Goal: Complete application form: Complete application form

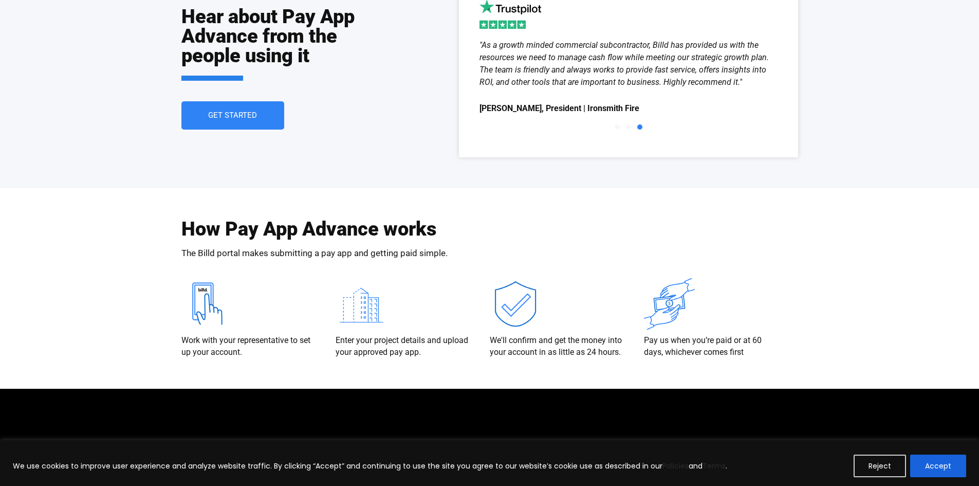
scroll to position [1875, 0]
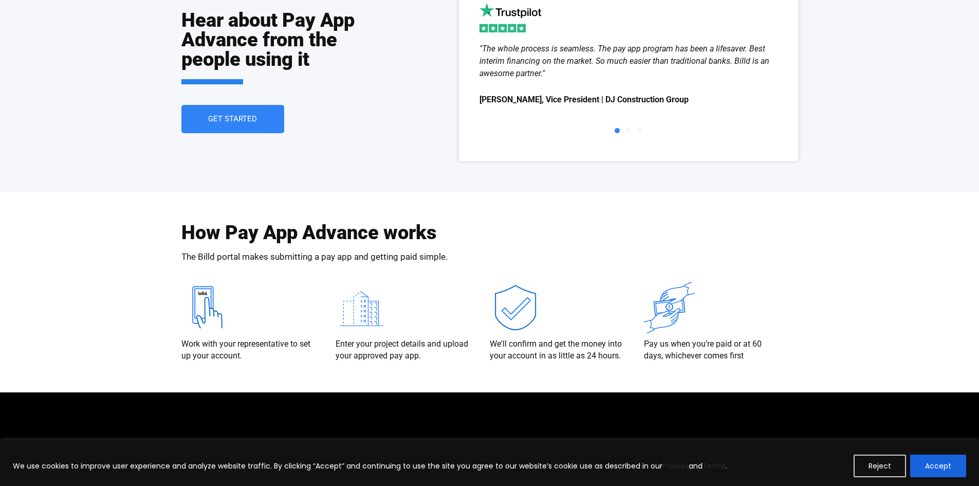
click at [260, 124] on link "Get Started" at bounding box center [232, 119] width 103 height 28
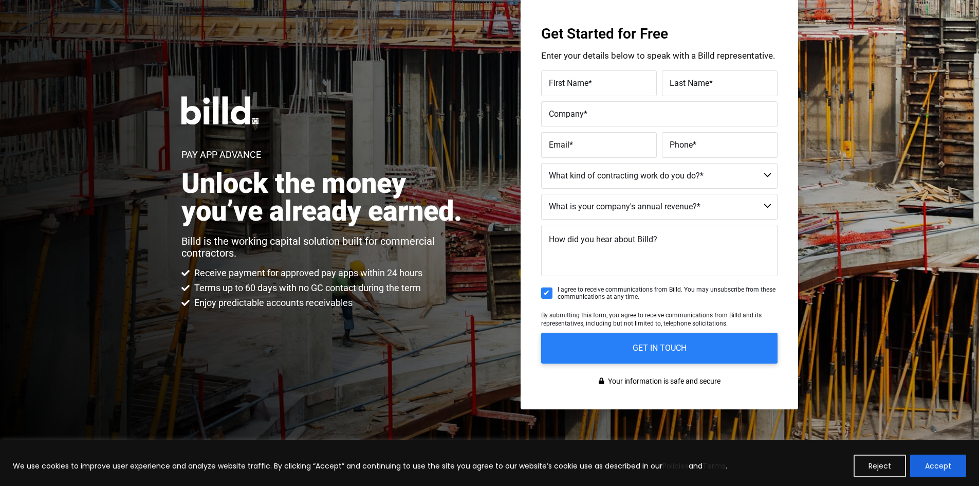
scroll to position [24, 0]
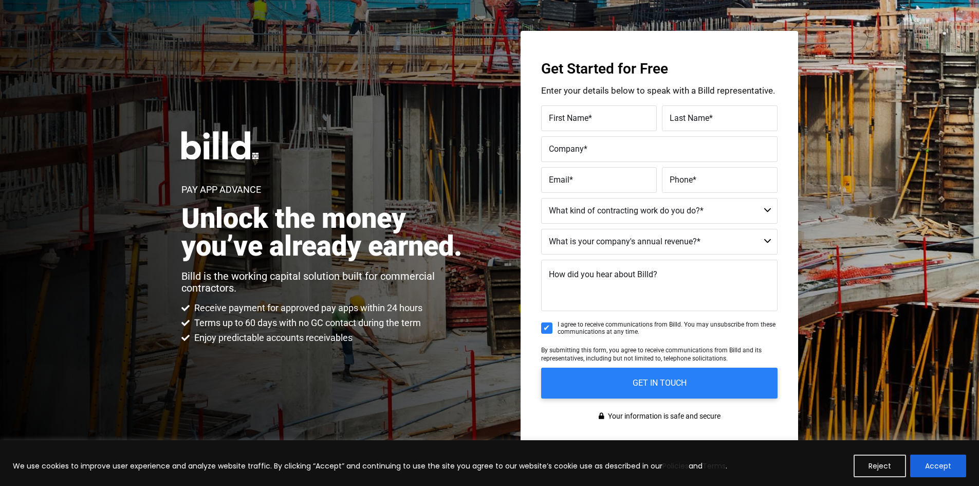
click at [563, 123] on label "First Name *" at bounding box center [599, 118] width 100 height 15
click at [563, 123] on input "First Name *" at bounding box center [599, 118] width 116 height 26
type input "Anna"
type input "Amador"
type input "M&A Remodeling and Construction LLC"
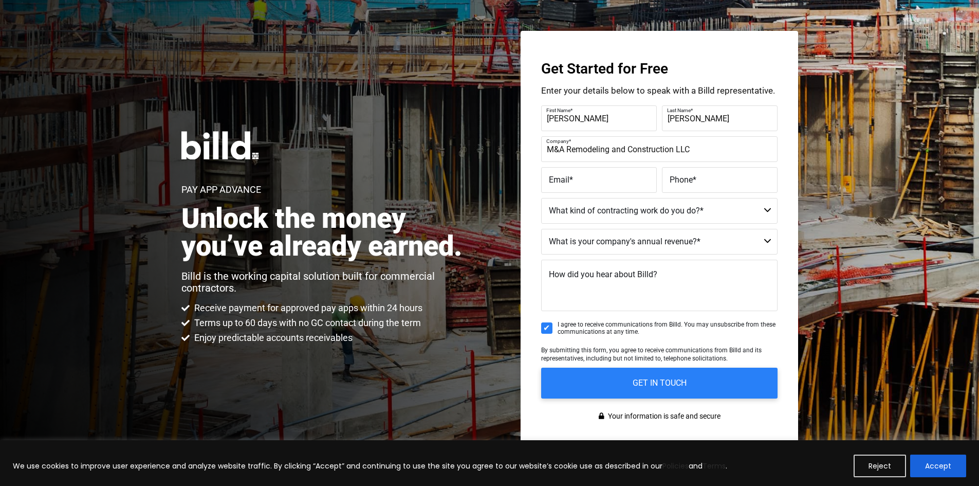
click at [570, 185] on label "Email *" at bounding box center [599, 180] width 100 height 15
click at [570, 185] on input "Email *" at bounding box center [599, 180] width 116 height 26
type input "maremodelingandconstructionllc@outlook.com"
click at [594, 185] on input "maremodelingandconstructionllc@outlook.com" at bounding box center [599, 180] width 116 height 26
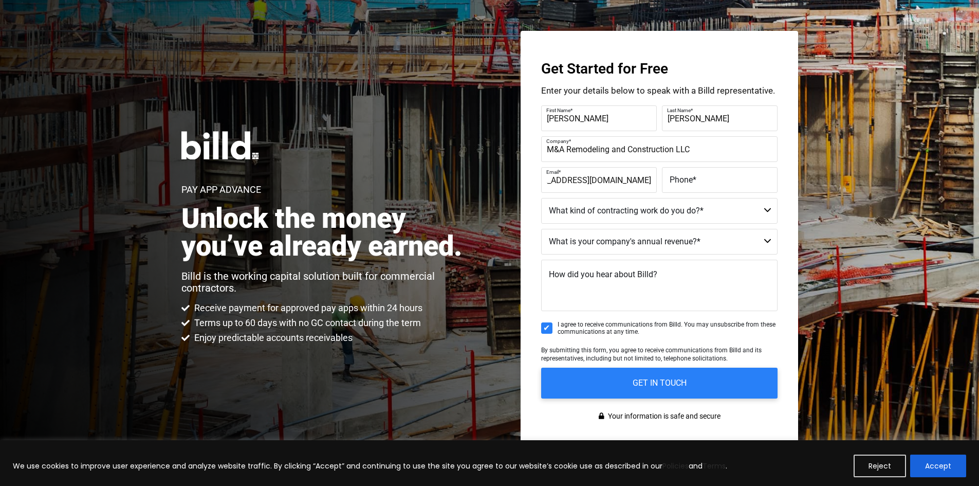
click at [697, 178] on label "Phone *" at bounding box center [720, 180] width 100 height 15
click at [697, 178] on input "Phone *" at bounding box center [720, 180] width 116 height 26
type input "(580) 571-2966"
click at [669, 216] on select "Commercial Commercial and Residential Residential Not a Contractor" at bounding box center [659, 211] width 236 height 26
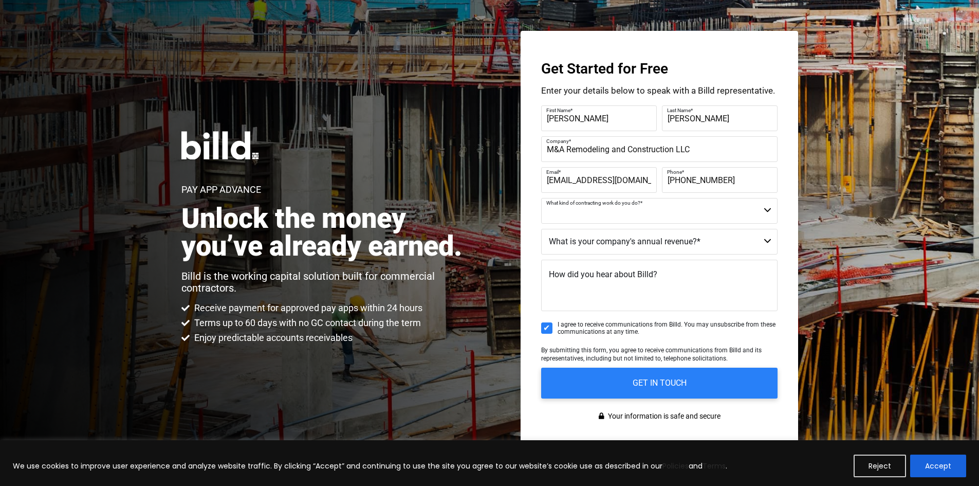
select select "Commercial and Residential"
click at [541, 198] on select "Commercial Commercial and Residential Residential Not a Contractor" at bounding box center [659, 211] width 236 height 26
click at [600, 248] on select "$40M + $25M - $40M $8M - $25M $4M - $8M $2M - $4M $1M - $2M Less than $1M" at bounding box center [659, 242] width 236 height 26
select select "$1M - $2M"
click at [541, 229] on select "$40M + $25M - $40M $8M - $25M $4M - $8M $2M - $4M $1M - $2M Less than $1M" at bounding box center [659, 242] width 236 height 26
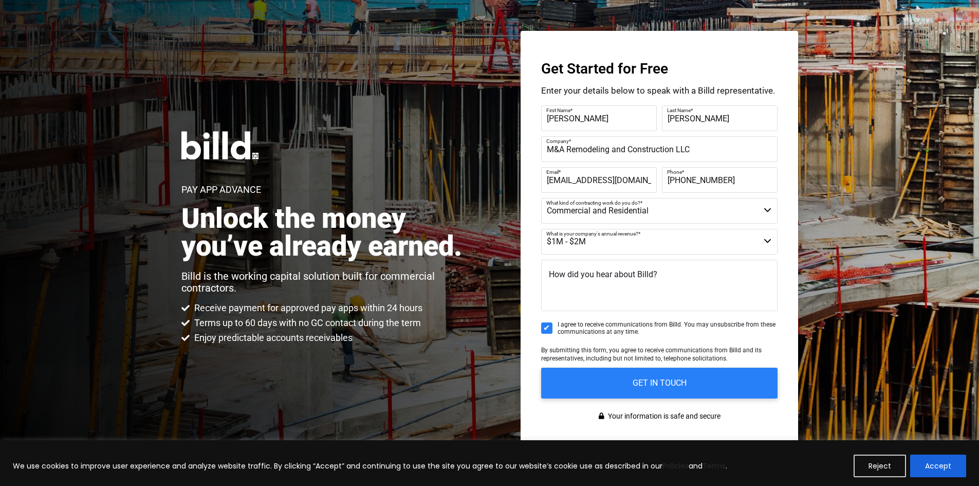
click at [601, 277] on span "How did you hear about Billd?" at bounding box center [603, 274] width 108 height 10
click at [601, 277] on textarea "How did you hear about Billd?" at bounding box center [659, 284] width 236 height 51
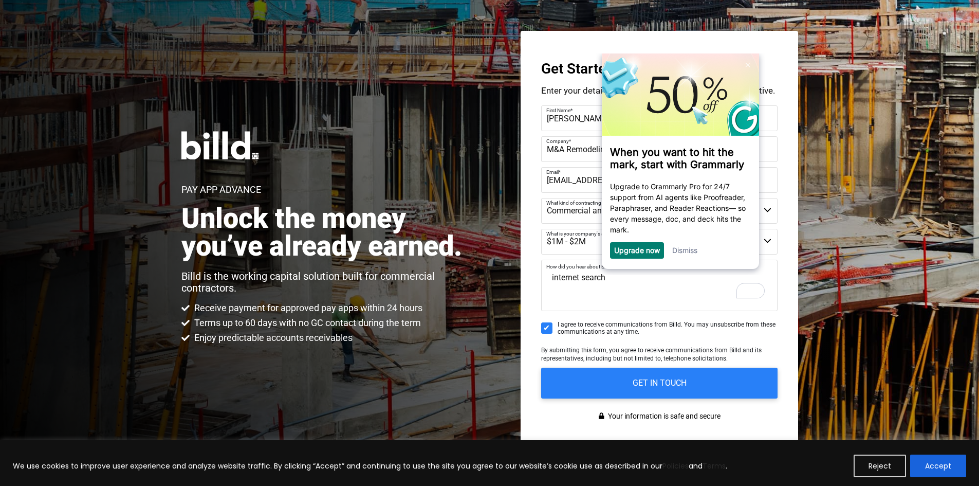
type textarea "internet search"
click at [564, 248] on select "$40M + $25M - $40M $8M - $25M $4M - $8M $2M - $4M $1M - $2M Less than $1M" at bounding box center [659, 242] width 236 height 26
select select "Less than $1M"
click at [541, 229] on select "$40M + $25M - $40M $8M - $25M $4M - $8M $2M - $4M $1M - $2M Less than $1M" at bounding box center [659, 242] width 236 height 26
click at [643, 382] on input "GET IN TOUCH" at bounding box center [659, 382] width 248 height 32
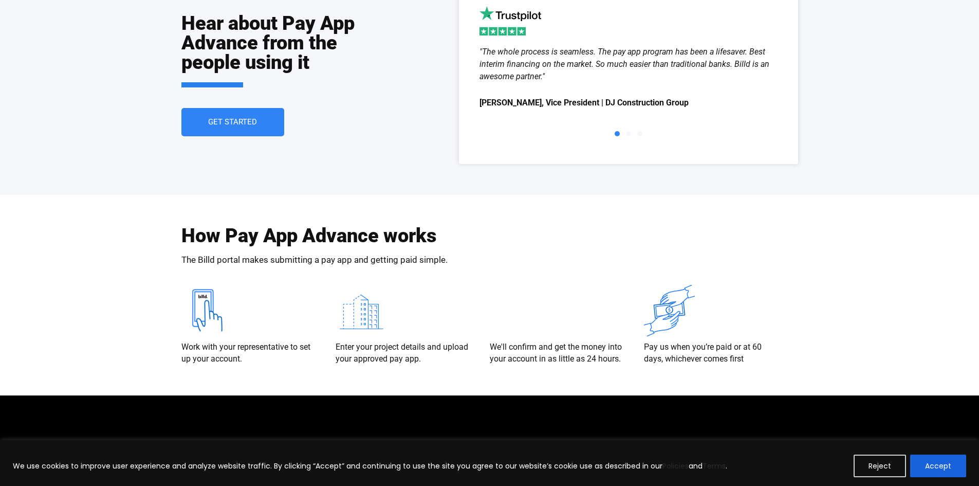
scroll to position [1875, 0]
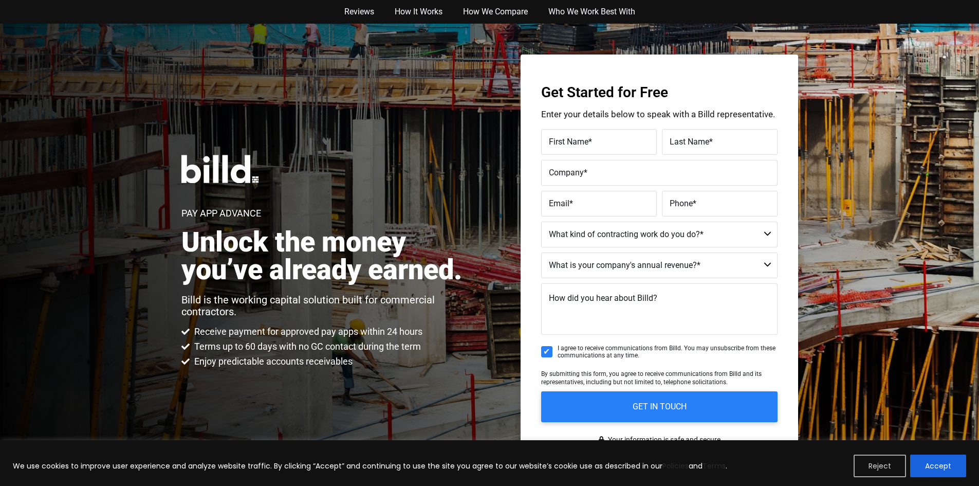
click at [887, 470] on button "Reject" at bounding box center [879, 465] width 52 height 23
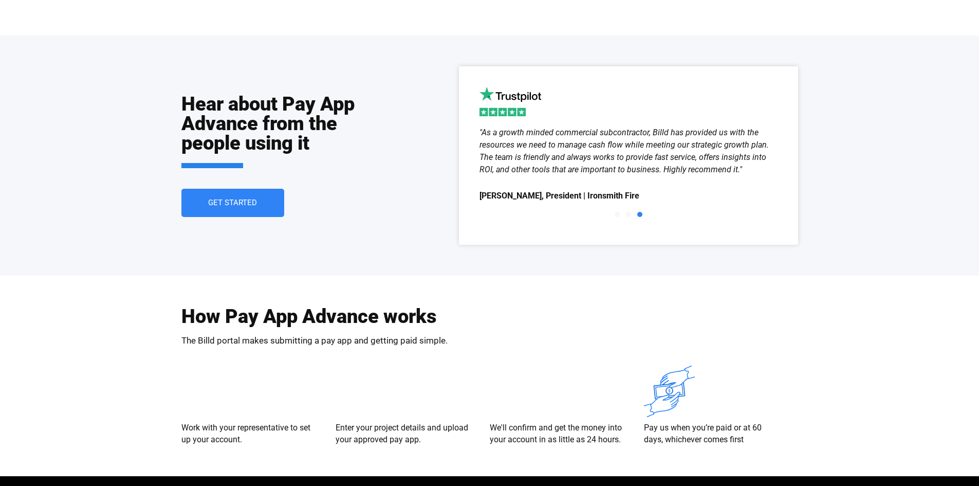
scroll to position [1773, 0]
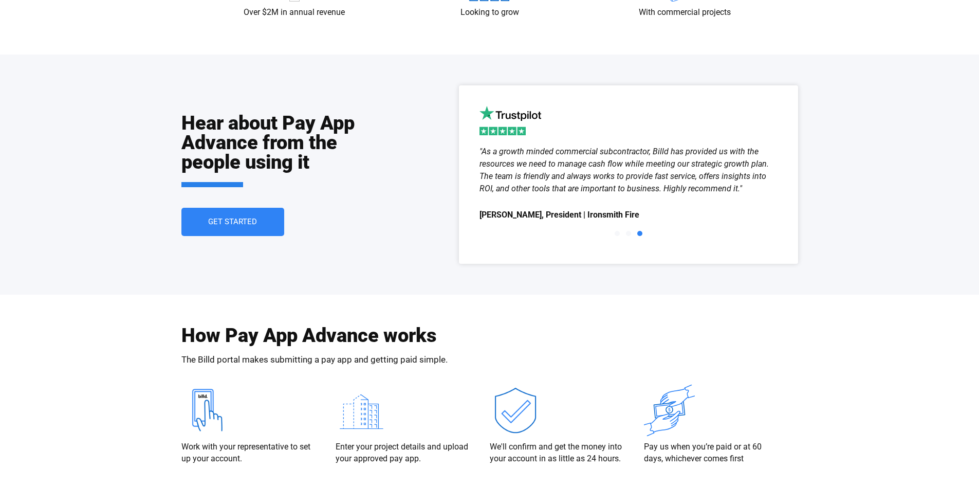
click at [612, 232] on div "Slides" at bounding box center [628, 233] width 298 height 15
click at [616, 233] on span "Go to slide 1" at bounding box center [617, 233] width 5 height 5
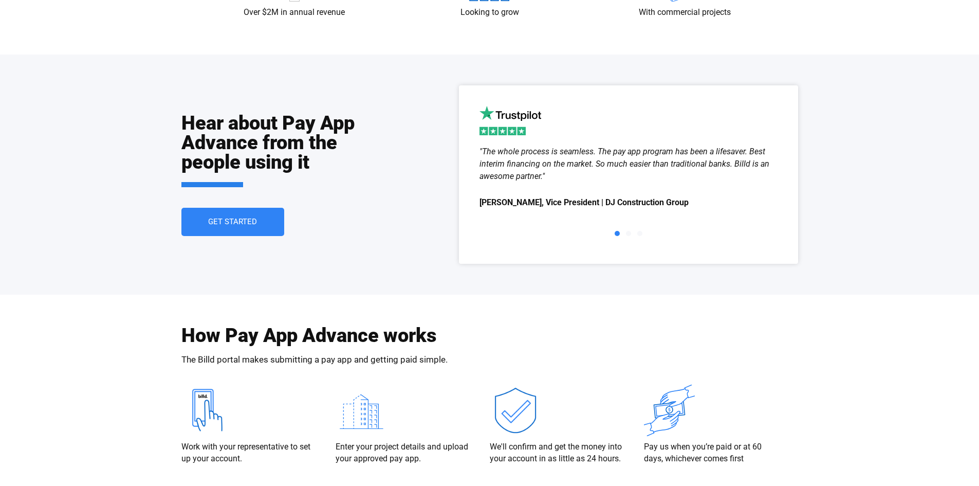
click at [628, 231] on span "Go to slide 2" at bounding box center [628, 233] width 5 height 5
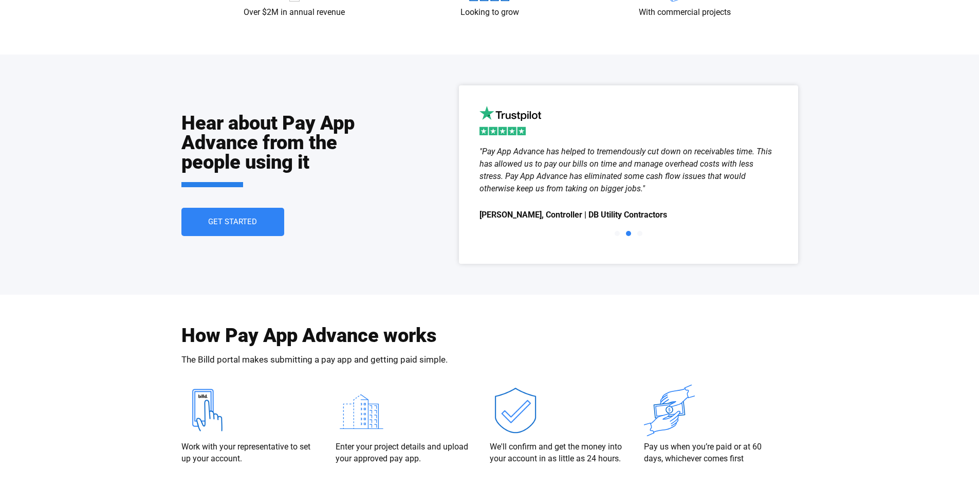
click at [641, 233] on span "Go to slide 3" at bounding box center [639, 233] width 5 height 5
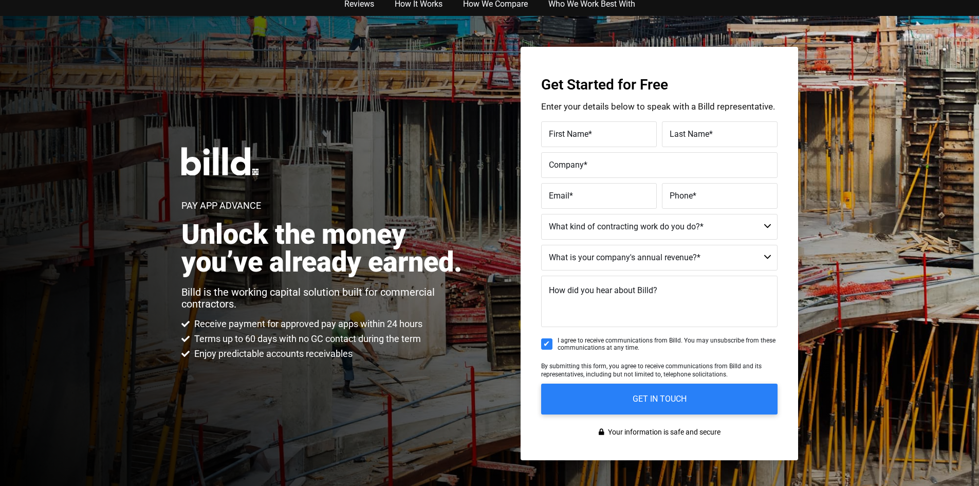
scroll to position [0, 0]
